Goal: Complete application form

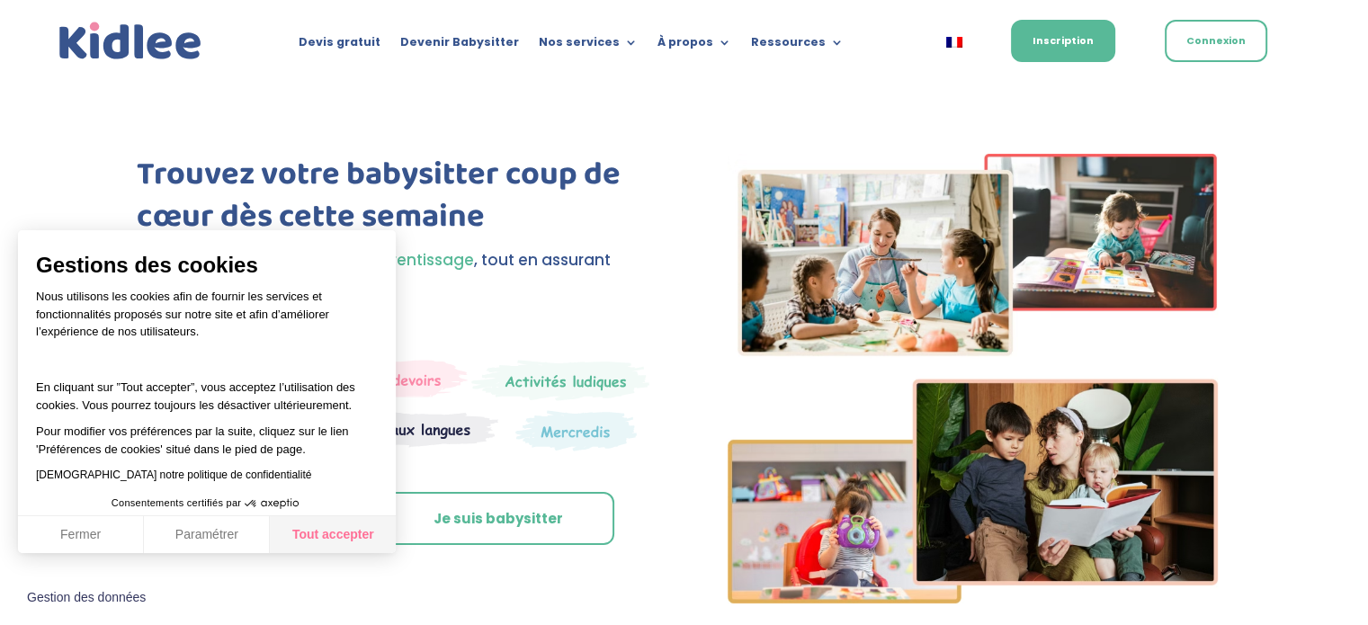
click at [344, 530] on button "Tout accepter" at bounding box center [333, 535] width 126 height 38
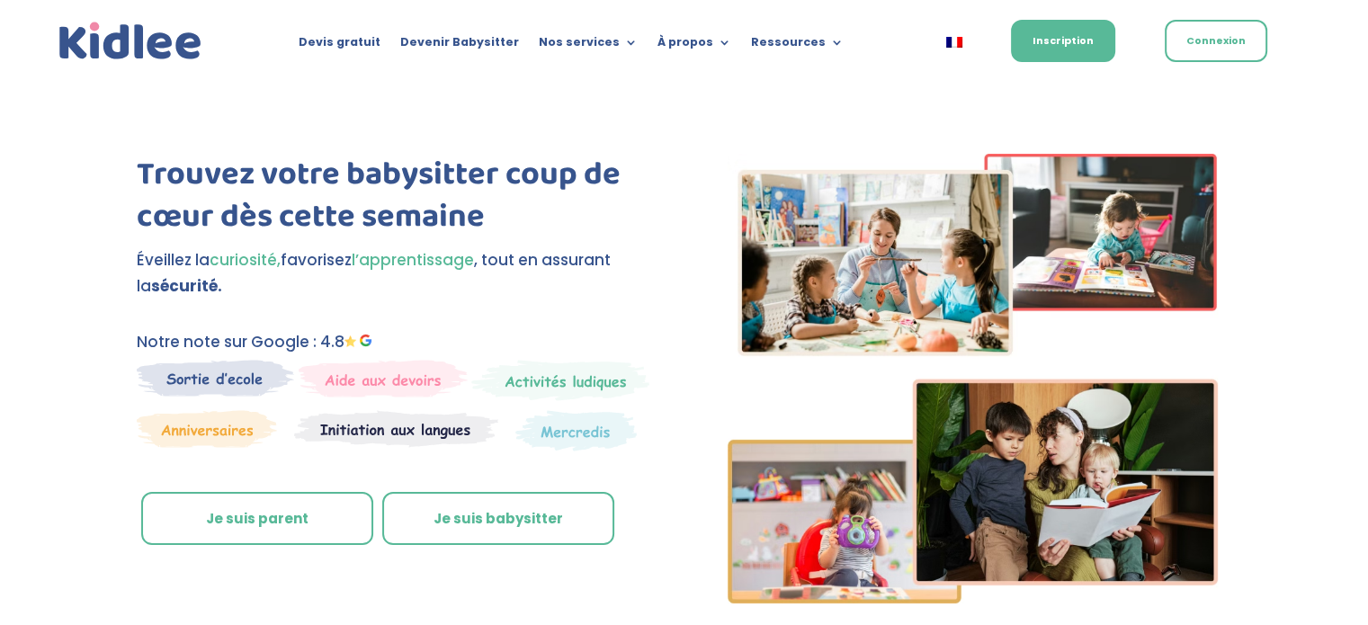
click at [257, 523] on link "Je suis parent" at bounding box center [257, 519] width 232 height 54
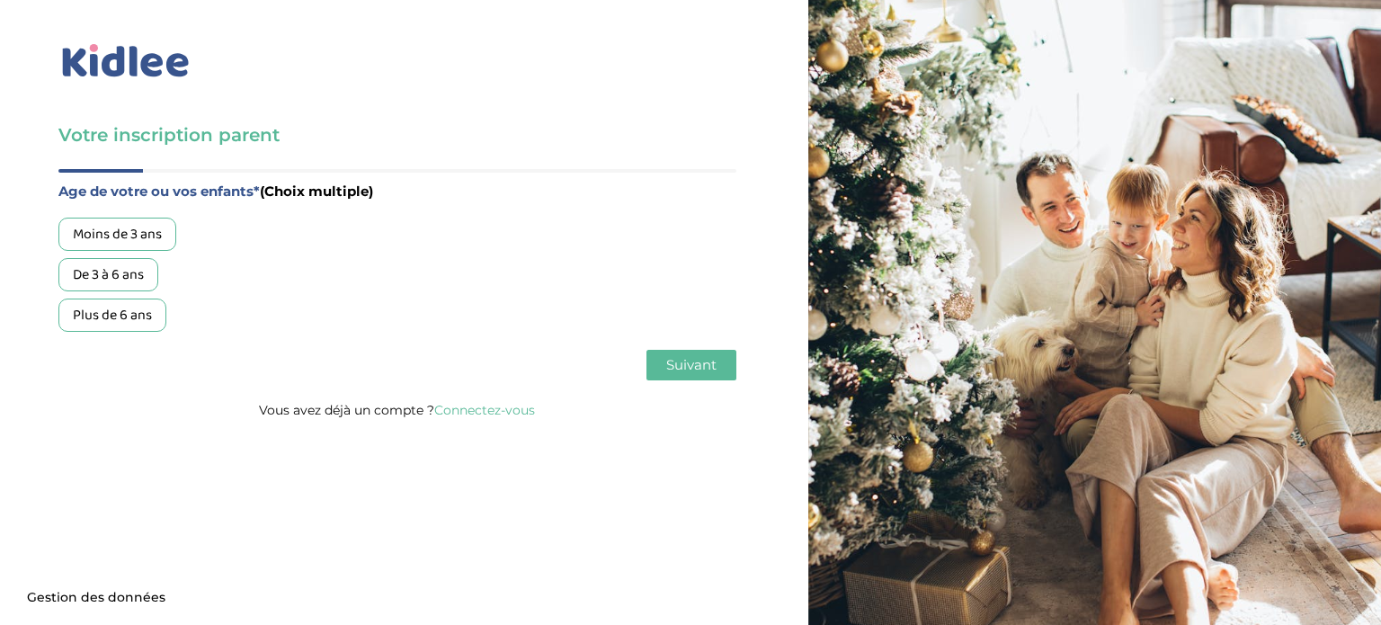
click at [130, 275] on div "De 3 à 6 ans" at bounding box center [108, 274] width 100 height 33
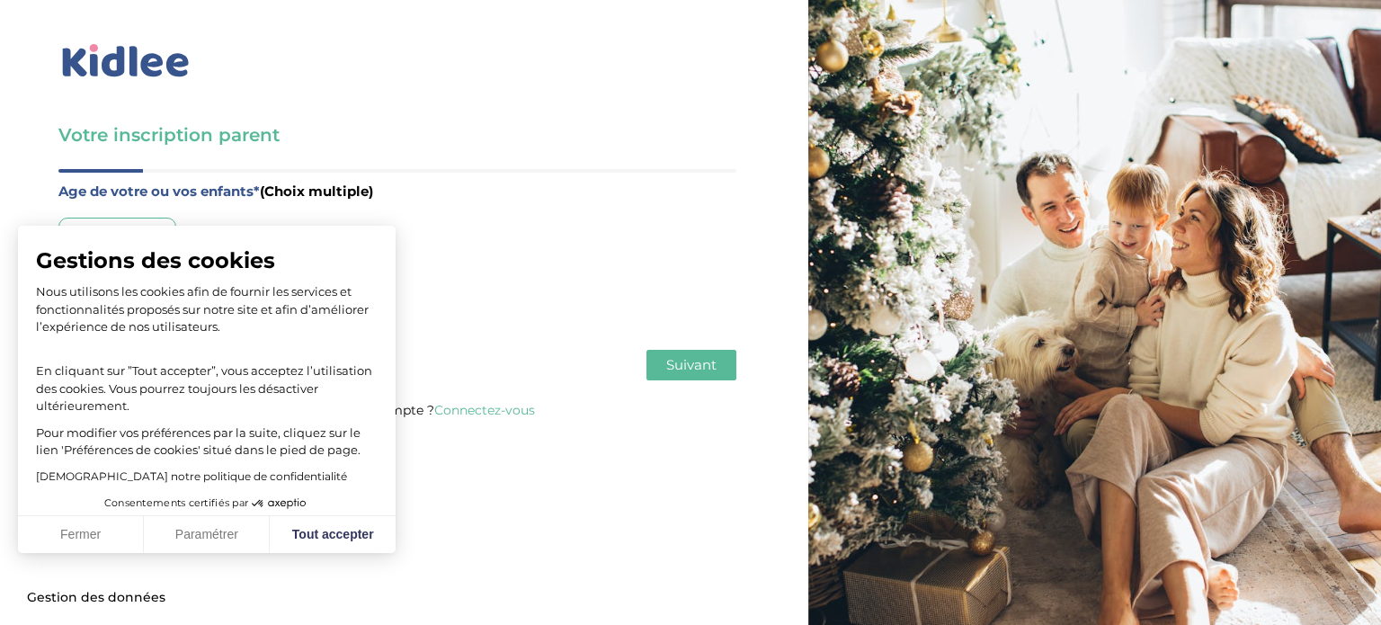
click at [701, 368] on span "Suivant" at bounding box center [691, 364] width 50 height 17
click at [324, 539] on button "Tout accepter" at bounding box center [333, 535] width 126 height 38
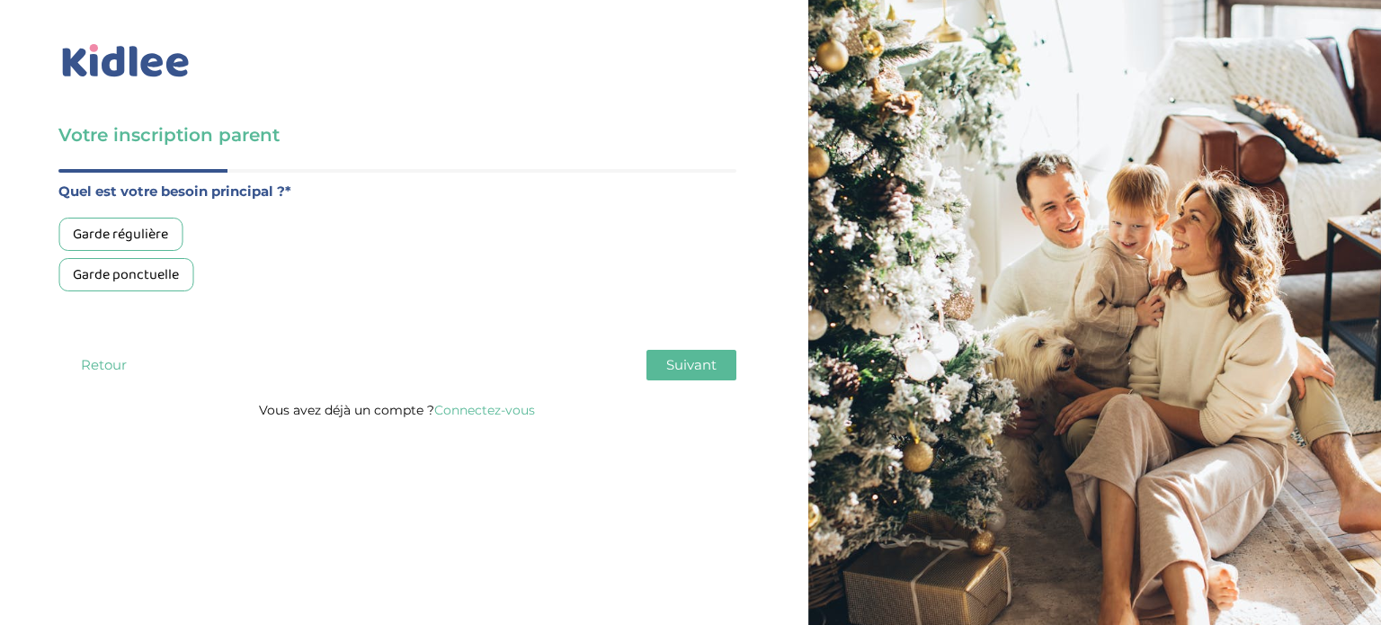
click at [153, 235] on div "Garde régulière" at bounding box center [120, 234] width 124 height 33
click at [705, 371] on span "Suivant" at bounding box center [691, 364] width 50 height 17
click at [148, 233] on div "Moins de 30h/mois" at bounding box center [129, 234] width 143 height 33
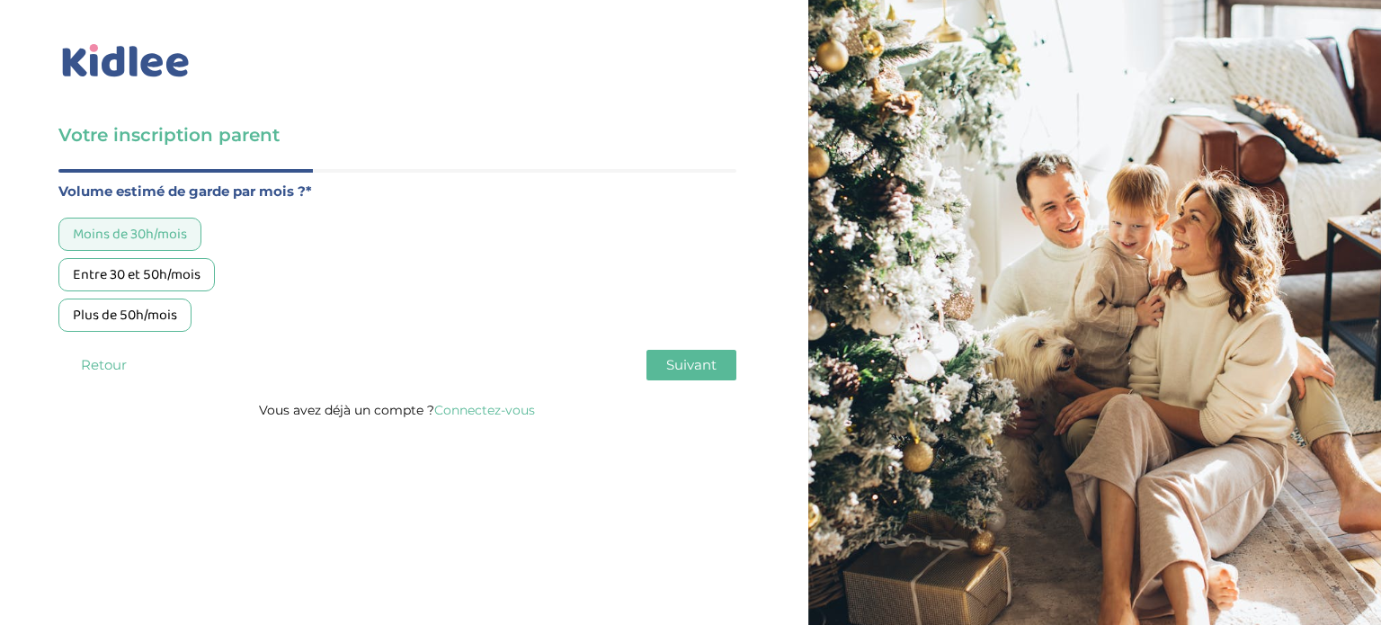
click at [678, 370] on span "Suivant" at bounding box center [691, 364] width 50 height 17
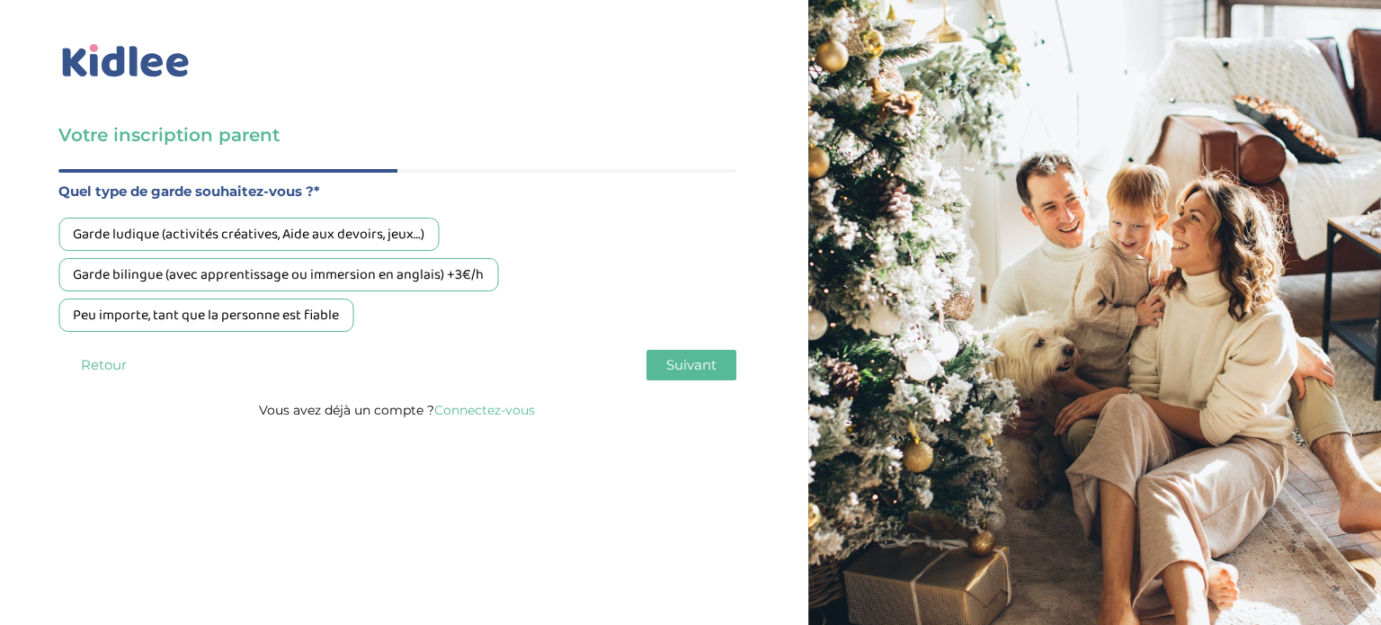
click at [187, 323] on div "Peu importe, tant que la personne est fiable" at bounding box center [205, 315] width 295 height 33
click at [715, 364] on span "Suivant" at bounding box center [691, 364] width 50 height 17
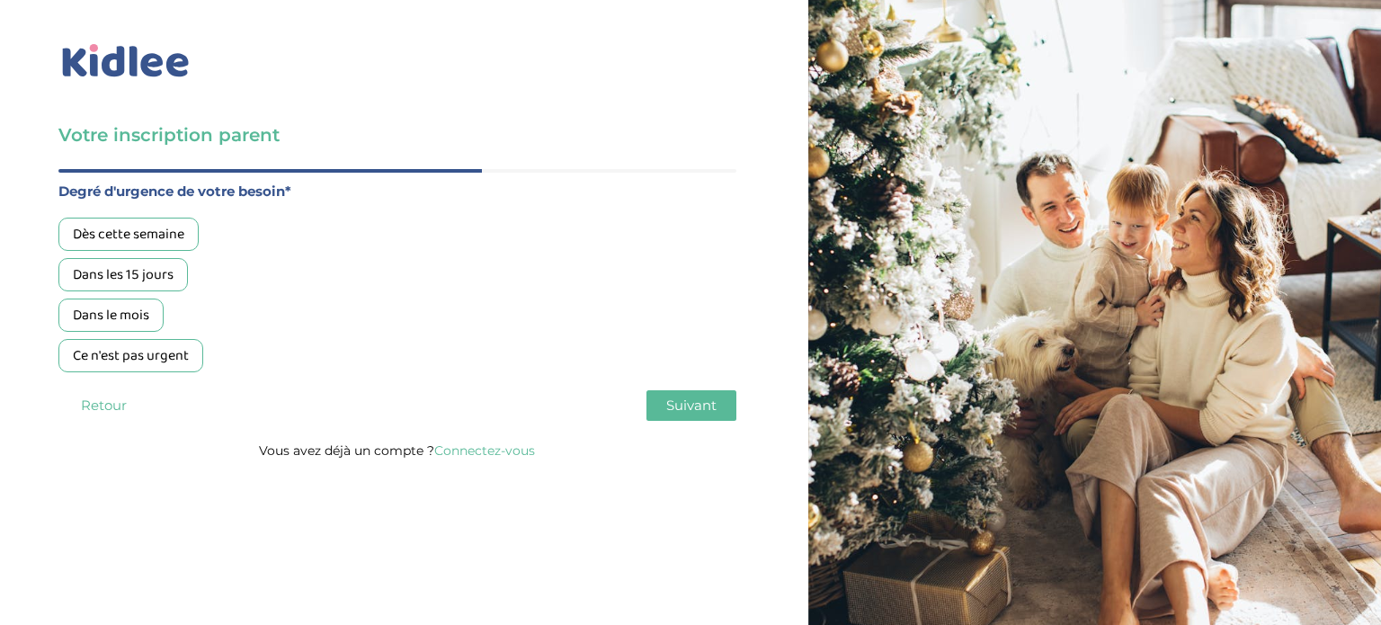
click at [118, 235] on div "Dès cette semaine" at bounding box center [128, 234] width 140 height 33
click at [705, 413] on span "Suivant" at bounding box center [691, 405] width 50 height 17
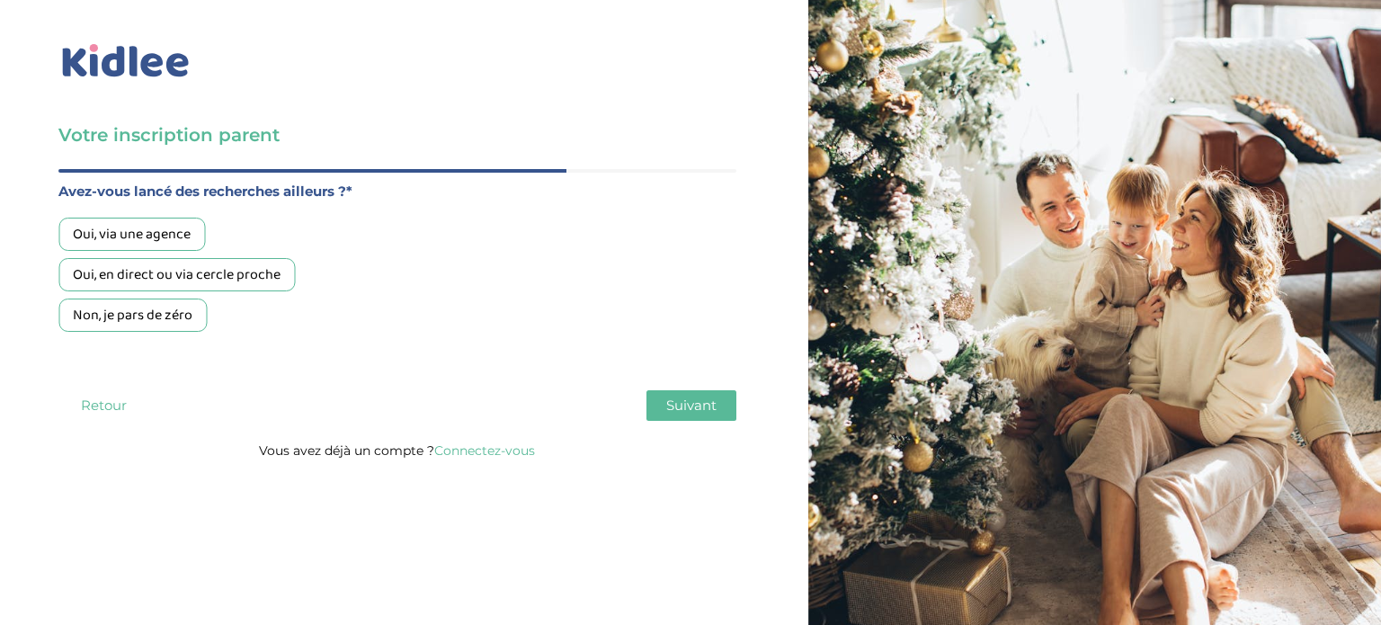
click at [121, 315] on div "Non, je pars de zéro" at bounding box center [132, 315] width 148 height 33
click at [651, 409] on button "Suivant" at bounding box center [692, 405] width 90 height 31
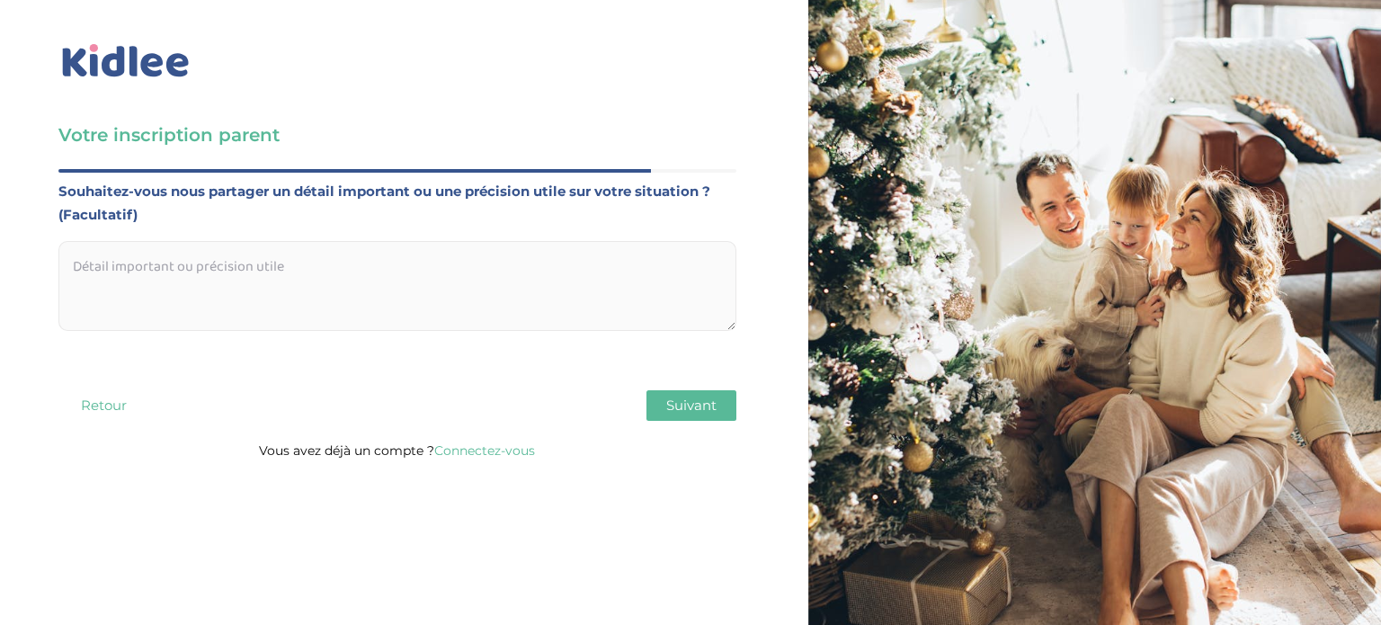
click at [649, 409] on button "Suivant" at bounding box center [692, 405] width 90 height 31
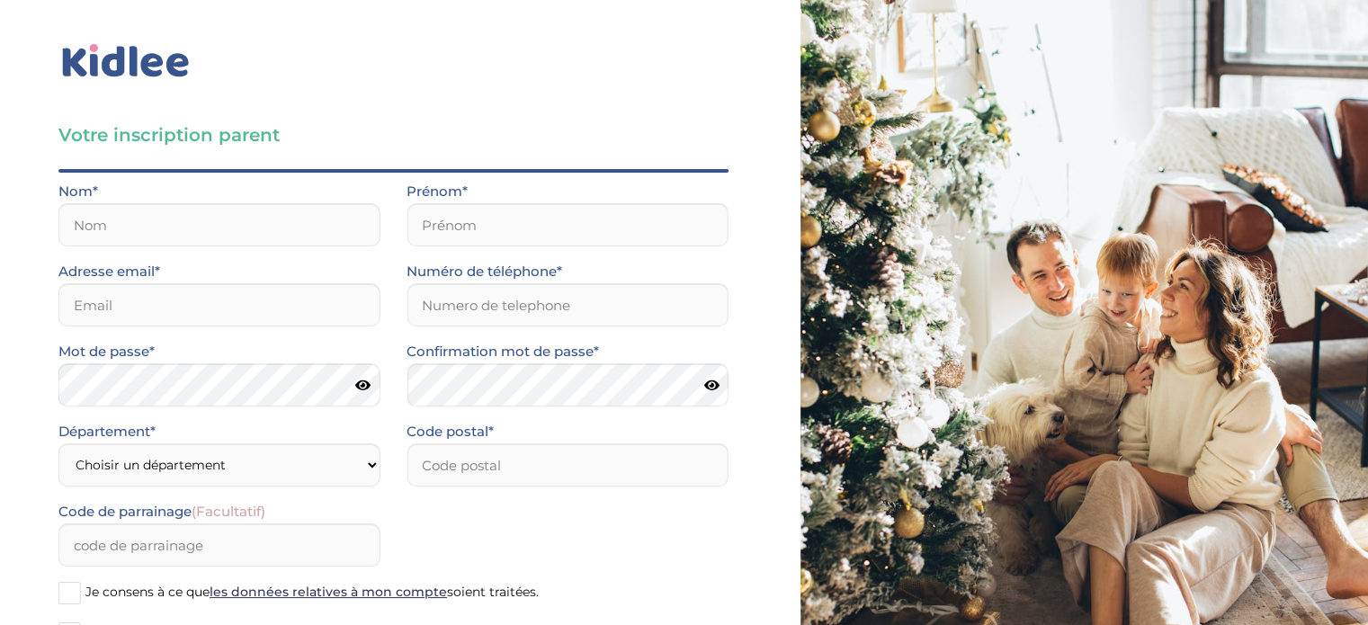
click at [94, 51] on img at bounding box center [125, 60] width 135 height 41
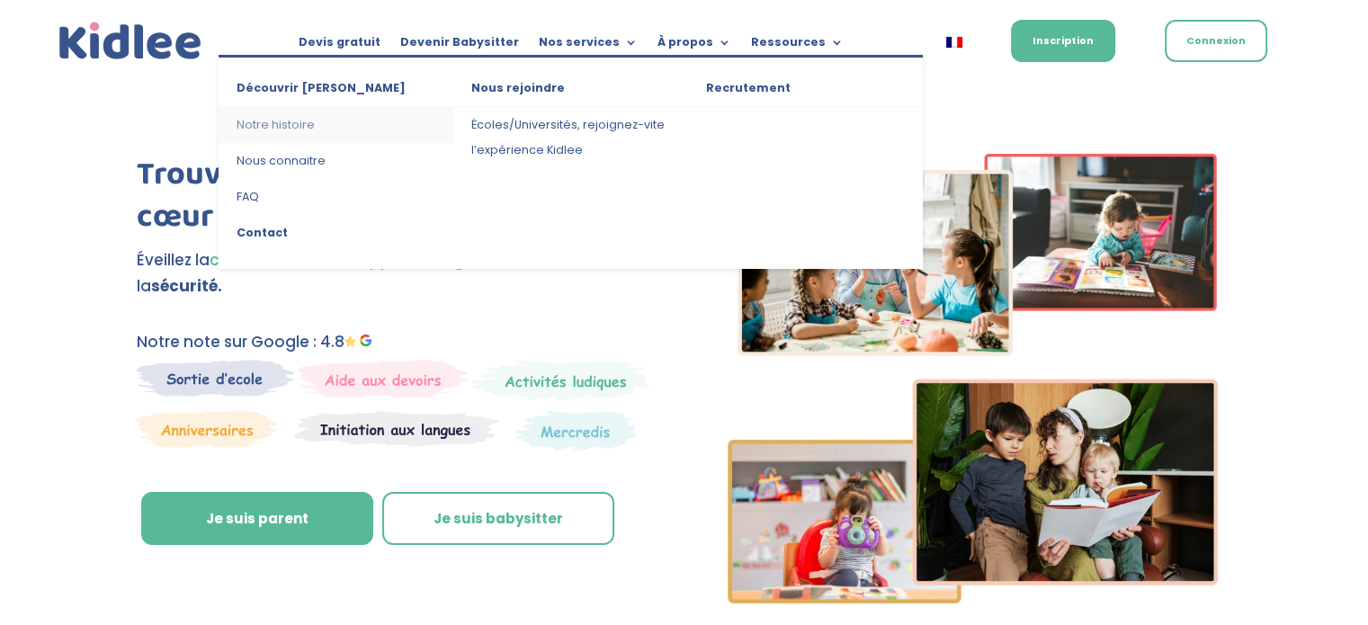
click at [299, 120] on link "Notre histoire" at bounding box center [336, 125] width 235 height 36
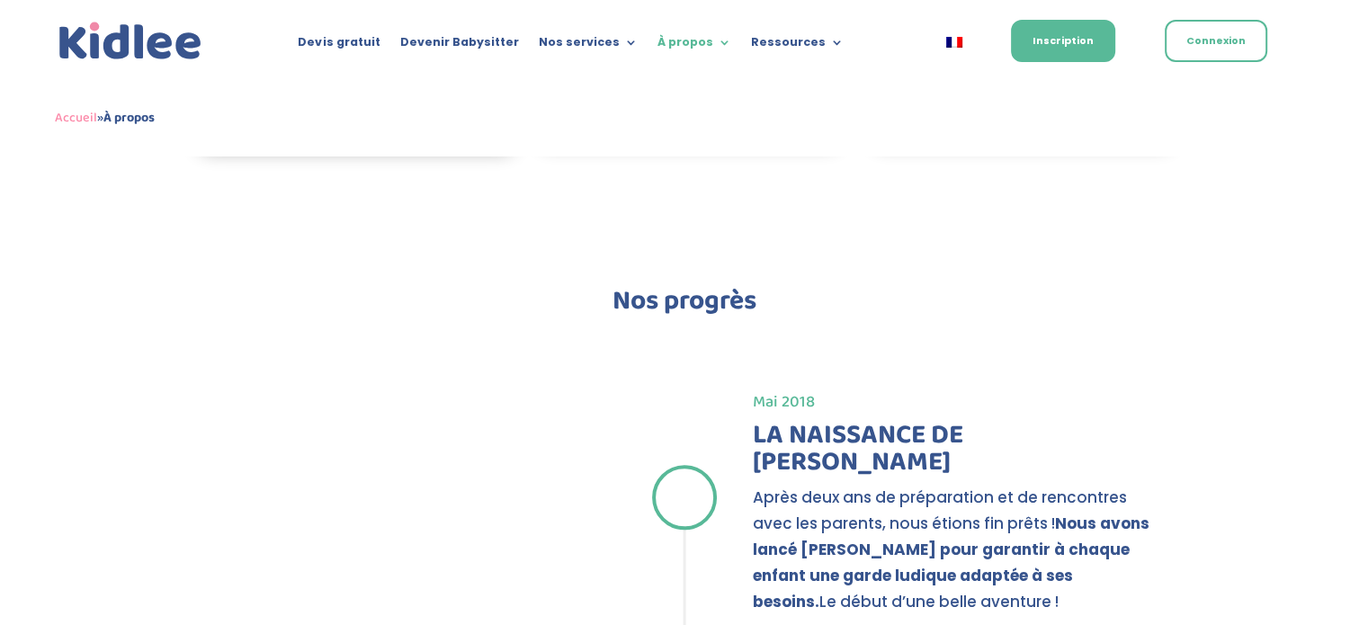
scroll to position [1799, 0]
